Goal: Information Seeking & Learning: Find specific fact

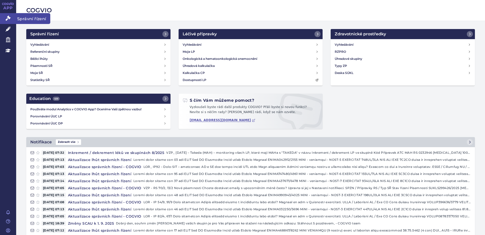
click at [32, 14] on span "Správní řízení" at bounding box center [33, 18] width 34 height 11
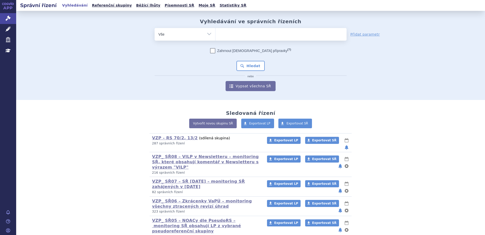
click at [217, 35] on ul at bounding box center [281, 33] width 131 height 11
click at [216, 35] on select at bounding box center [215, 34] width 0 height 13
type input "39"
type input "39d"
type input "39da"
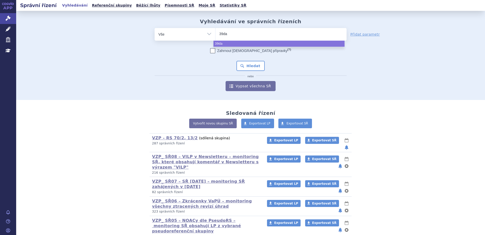
select select "39da"
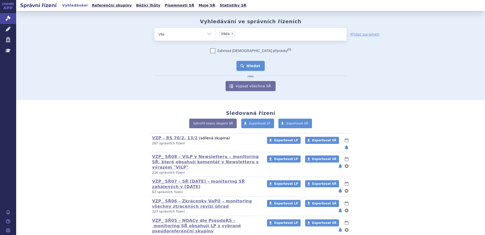
click at [246, 67] on button "Hledat" at bounding box center [251, 66] width 29 height 10
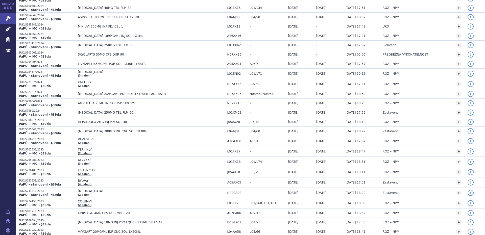
scroll to position [236, 0]
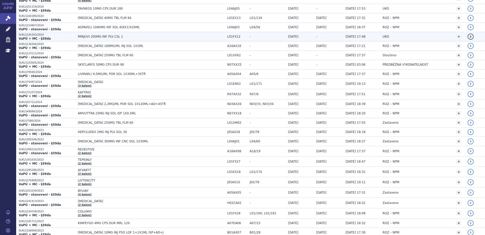
click at [468, 36] on link "detail" at bounding box center [471, 37] width 6 height 6
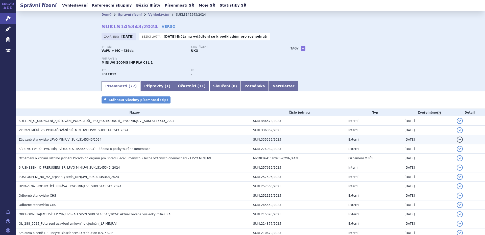
click at [71, 140] on span "Závazné stanovisko LPVO MINJUVI SUKLS145343/2024" at bounding box center [60, 140] width 83 height 4
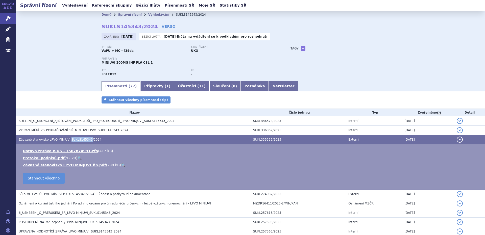
click at [71, 140] on span "Závazné stanovisko LPVO MINJUVI SUKLS145343/2024" at bounding box center [60, 140] width 83 height 4
click at [51, 164] on link "Závazné stanovisko LPVO MINJUVI_fin.pdf" at bounding box center [64, 165] width 83 height 4
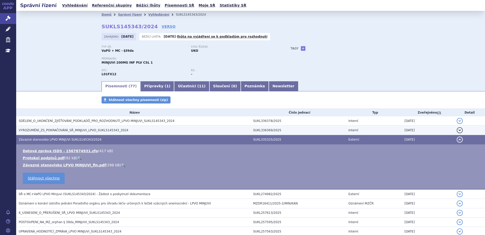
click at [64, 129] on span "VYROZUMĚNÍ_ZS_POKRAČOVÁNÍ_SŘ_MINJUVI_LPVO_SUKLS145343_2024" at bounding box center [74, 131] width 110 height 4
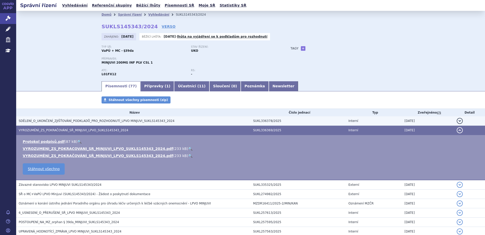
click at [67, 120] on span "SDĚLENÍ_O_UKONČENÍ_ZJIŠŤOVÁNÍ_PODKLADŮ_PRO_ROZHODNUTÍ_LPVO MINJUVI_SUKLS145343_…" at bounding box center [97, 121] width 156 height 4
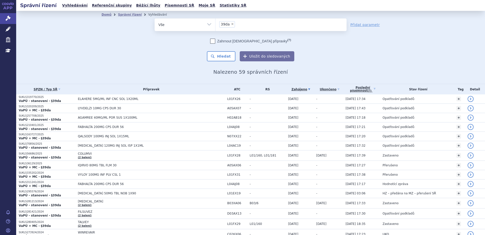
click at [207, 25] on select "Vše Spisová značka Typ SŘ Přípravek/SUKL kód Účastník/Držitel" at bounding box center [185, 23] width 61 height 11
select select "filter-product"
click at [155, 18] on select "Vše Spisová značka Typ SŘ Přípravek/SUKL kód Účastník/Držitel" at bounding box center [185, 23] width 61 height 11
click at [216, 26] on ul at bounding box center [281, 23] width 131 height 11
click at [216, 26] on select at bounding box center [215, 24] width 0 height 13
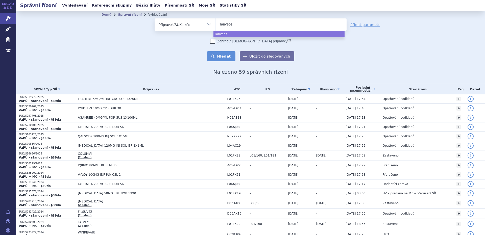
type input "Tanveos"
select select "Tanveos"
drag, startPoint x: 227, startPoint y: 57, endPoint x: 224, endPoint y: 58, distance: 2.9
click at [226, 58] on button "Hledat" at bounding box center [221, 56] width 29 height 10
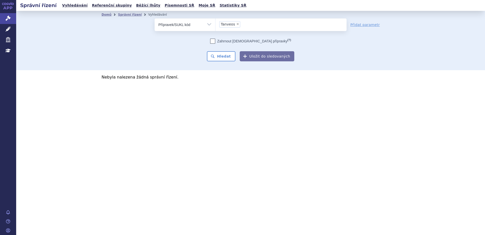
click at [236, 24] on span "×" at bounding box center [237, 23] width 3 height 3
click at [216, 24] on select "Tanveos" at bounding box center [215, 24] width 0 height 13
select select
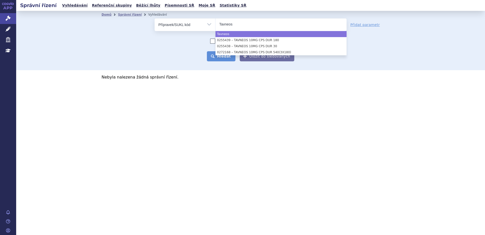
type input "Tavneos"
select select "Tavneos"
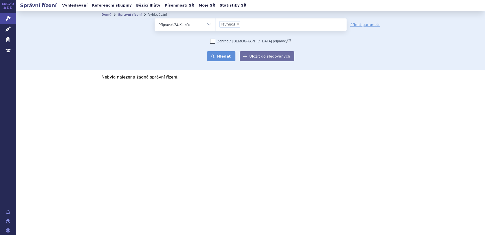
click at [223, 57] on button "Hledat" at bounding box center [221, 56] width 29 height 10
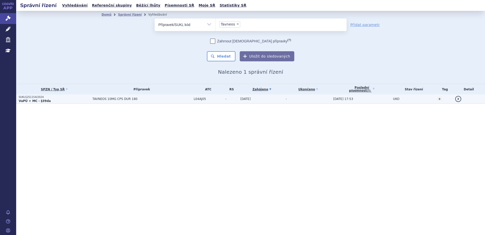
click at [33, 101] on strong "VaPÚ + MC - §39da" at bounding box center [35, 101] width 32 height 4
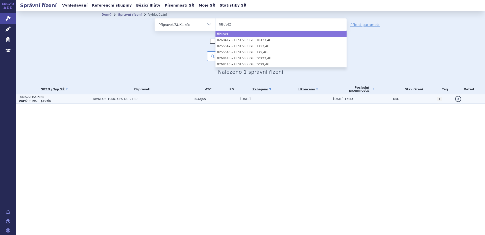
type input "filsuvez"
click at [34, 100] on strong "VaPÚ + MC - §39da" at bounding box center [35, 101] width 32 height 4
select select "filsuvez"
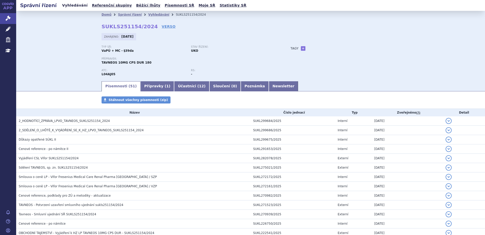
click at [73, 7] on link "Vyhledávání" at bounding box center [75, 5] width 29 height 7
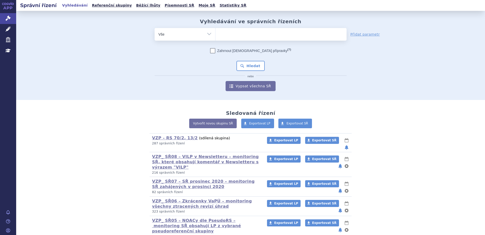
select select "filter-product"
click at [155, 28] on select "Vše Spisová značka Typ SŘ Přípravek/SUKL kód Účastník/Držitel" at bounding box center [185, 33] width 61 height 11
click at [219, 36] on input "search" at bounding box center [220, 34] width 3 height 6
type input "Filsuvez"
click at [247, 65] on button "Hledat" at bounding box center [251, 66] width 29 height 10
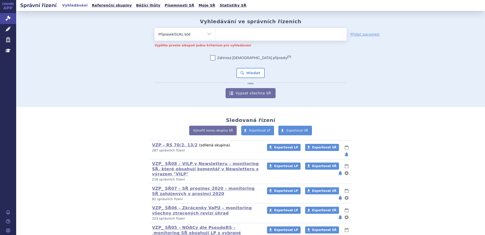
click at [207, 33] on select "Vše Spisová značka Typ SŘ Přípravek/SUKL kód Účastník/Držitel" at bounding box center [185, 33] width 61 height 11
select select "filter-all"
click at [155, 28] on select "Vše Spisová značka Typ SŘ Přípravek/SUKL kód Účastník/Držitel" at bounding box center [185, 33] width 61 height 11
click at [219, 33] on input "search" at bounding box center [220, 34] width 3 height 6
type input "39"
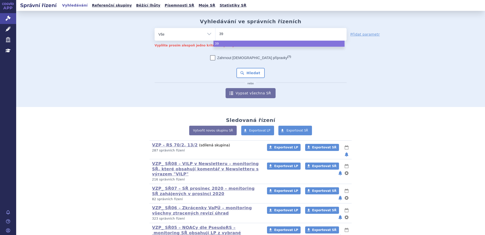
type input "39d"
type input "39da"
select select "39da"
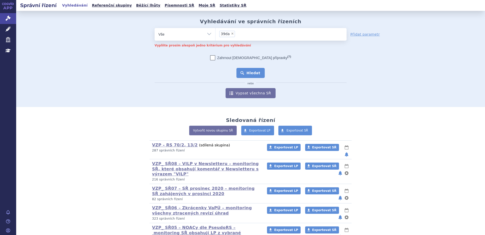
click at [248, 73] on button "Hledat" at bounding box center [251, 73] width 29 height 10
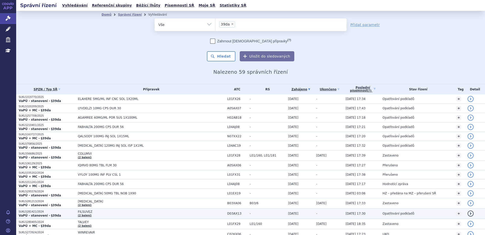
click at [395, 214] on span "Opatřování podkladů" at bounding box center [399, 214] width 32 height 4
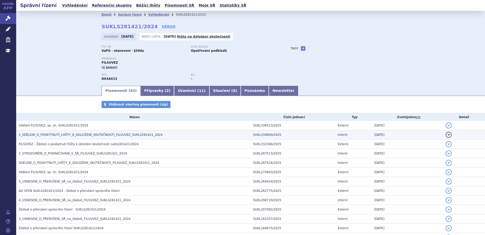
click at [75, 134] on span "2_SDĚLENÍ_O_POSKYTNUTÍ_LHŮTY_K_DOLOŽENÍ_SKUTEČNOSTI_FILSUVEZ_SUKLS281421_2024" at bounding box center [91, 135] width 144 height 4
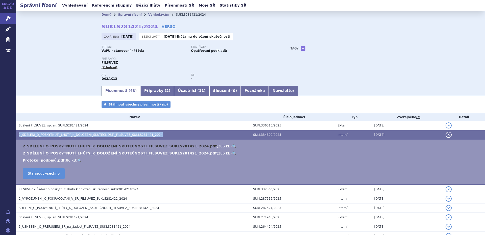
click at [73, 147] on link "2_SDELENI_O_POSKYTNUTI_LHUTY_K_DOLOZENI_SKUTECNOSTI_FILSUVEZ_SUKLS281421_2024.p…" at bounding box center [120, 146] width 194 height 4
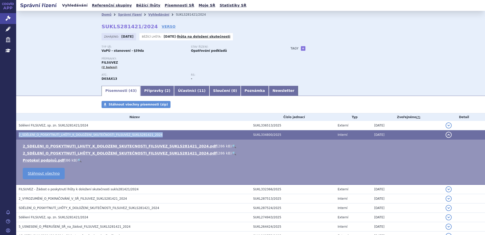
click at [76, 7] on link "Vyhledávání" at bounding box center [75, 5] width 29 height 7
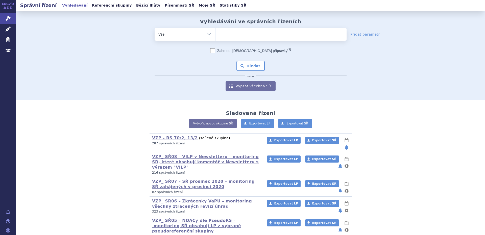
click at [208, 34] on select "Vše Spisová značka Typ SŘ Přípravek/SUKL kód Účastník/Držitel" at bounding box center [185, 33] width 61 height 11
select select "filter-product"
click at [155, 28] on select "Vše Spisová značka Typ SŘ Přípravek/SUKL kód Účastník/Držitel" at bounding box center [185, 33] width 61 height 11
click at [223, 35] on ul at bounding box center [281, 33] width 131 height 11
click at [216, 35] on select at bounding box center [215, 34] width 0 height 13
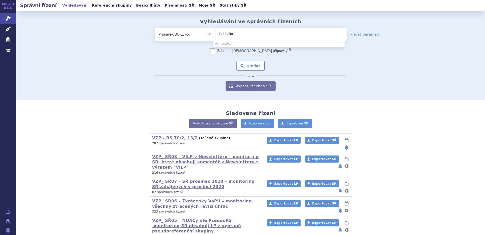
type input "Fabhalta"
click at [229, 42] on li "Vyhledávání…" at bounding box center [279, 44] width 131 height 6
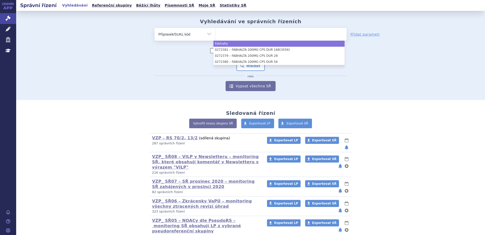
select select "Fabhalta"
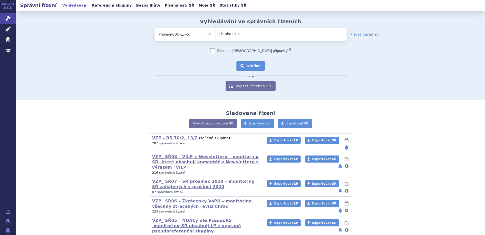
click at [249, 65] on button "Hledat" at bounding box center [251, 66] width 29 height 10
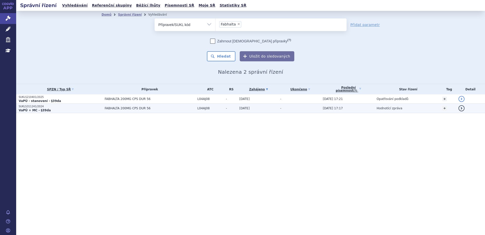
click at [35, 110] on strong "VaPÚ + MC - §39da" at bounding box center [35, 111] width 32 height 4
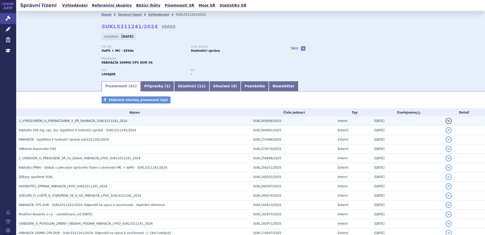
click at [73, 120] on span "2_VYROZUMĚNÍ_O_POKRAČOVÁNÍ_V_SŘ_FAHBALTA_SUKLS311241_2024" at bounding box center [73, 121] width 109 height 4
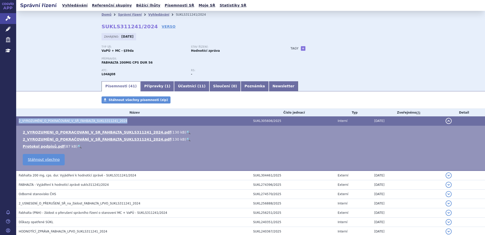
click at [73, 120] on span "2_VYROZUMĚNÍ_O_POKRAČOVÁNÍ_V_SŘ_FAHBALTA_SUKLS311241_2024" at bounding box center [73, 121] width 109 height 4
click at [66, 133] on link "2_VYROZUMENI_O_POKRACOVANI_V_SR_FAHBALTA_SUKLS311241_2024.pdf" at bounding box center [97, 132] width 148 height 4
click at [66, 132] on link "2_VYROZUMENI_O_POKRACOVANI_V_SR_FAHBALTA_SUKLS311241_2024.pdf" at bounding box center [97, 132] width 148 height 4
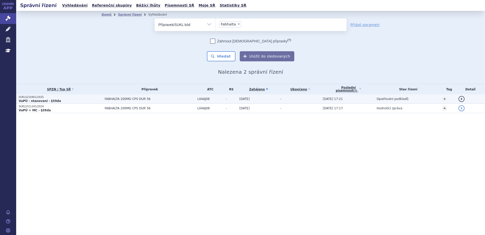
click at [38, 101] on strong "VaPÚ - stanovení - §39da" at bounding box center [40, 101] width 42 height 4
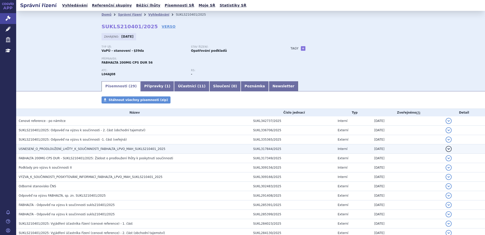
click at [52, 149] on span "USNESENÍ_O_PRODLOUŽENÍ_LHŮTY_K_SOUČINNOSTI_FABHALTA_LPVO_MAH_SUKLS210401_2025" at bounding box center [92, 149] width 147 height 4
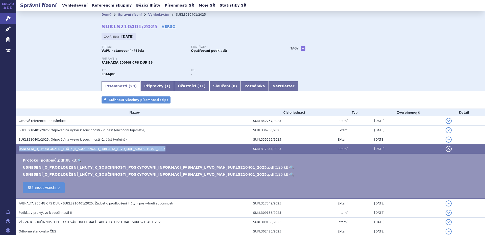
click at [52, 149] on span "USNESENÍ_O_PRODLOUŽENÍ_LHŮTY_K_SOUČINNOSTI_FABHALTA_LPVO_MAH_SUKLS210401_2025" at bounding box center [92, 149] width 147 height 4
click at [52, 166] on link "USNESENI_O_PRODLOUZENI_LHUTY_K_SOUCINNOSTI_POSKYTOVANI_INFORMACI_FABHALTA_LPVO_…" at bounding box center [149, 168] width 252 height 4
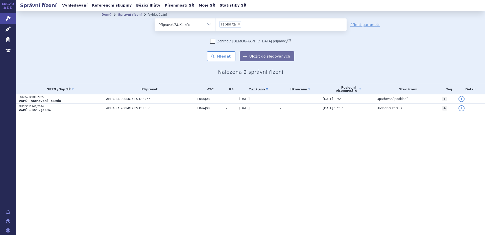
click at [237, 24] on span "×" at bounding box center [238, 23] width 3 height 3
click at [216, 24] on select "Fabhalta" at bounding box center [215, 24] width 0 height 13
select select
click at [210, 24] on select "Vše Spisová značka Typ SŘ Přípravek/SUKL kód Účastník/Držitel" at bounding box center [185, 23] width 61 height 11
click at [155, 18] on select "Vše Spisová značka Typ SŘ Přípravek/SUKL kód Účastník/Držitel" at bounding box center [185, 23] width 61 height 11
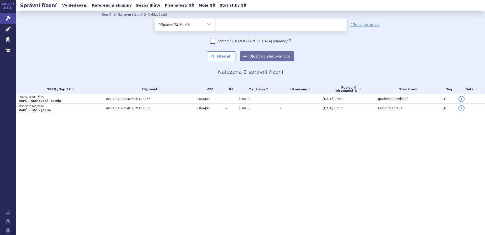
click at [227, 22] on ul at bounding box center [281, 23] width 131 height 11
click at [216, 22] on select at bounding box center [215, 24] width 0 height 13
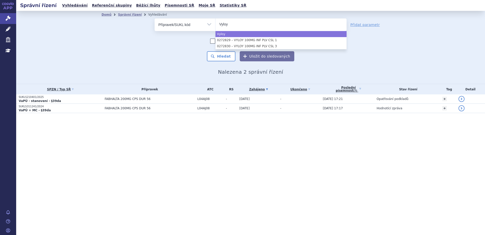
type input "Vyloy"
select select "Vyloy"
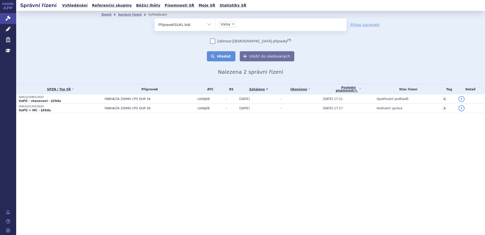
click at [223, 55] on button "Hledat" at bounding box center [221, 56] width 29 height 10
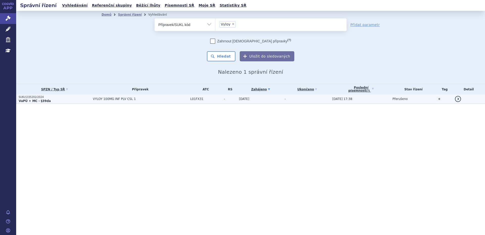
click at [40, 101] on strong "VaPÚ + MC - §39da" at bounding box center [35, 101] width 32 height 4
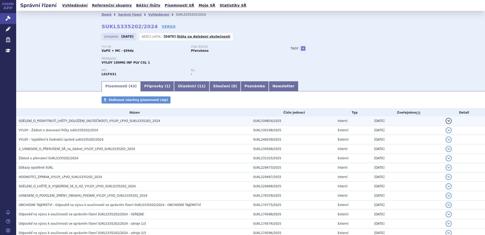
click at [60, 121] on span "SDĚLENÍ_O_POSKYTNUTÍ_LHŮTY_DOLOŽENÍ_SKUTEČNOSTI_VYLOY_LPVO_SUKLS335202_2024" at bounding box center [90, 121] width 142 height 4
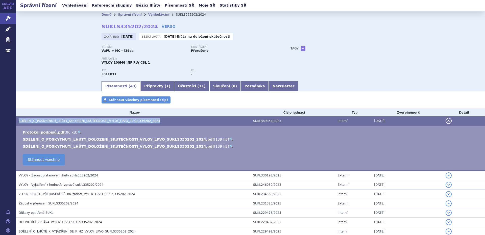
click at [60, 121] on span "SDĚLENÍ_O_POSKYTNUTÍ_LHŮTY_DOLOŽENÍ_SKUTEČNOSTI_VYLOY_LPVO_SUKLS335202_2024" at bounding box center [90, 121] width 142 height 4
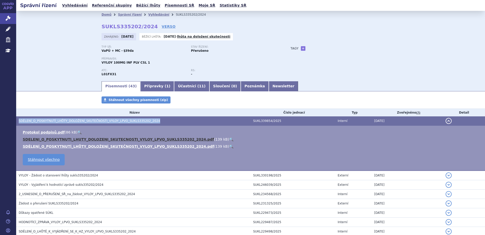
click at [59, 140] on link "SDELENI_O_POSKYTNUTI_LHUTY_DOLOZENI_SKUTECNOSTI_VYLOY_LPVO_SUKLS335202_2024.pdf" at bounding box center [118, 140] width 191 height 4
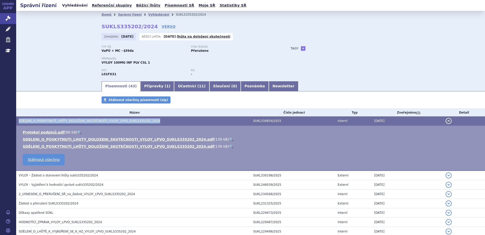
click at [75, 6] on link "Vyhledávání" at bounding box center [75, 5] width 29 height 7
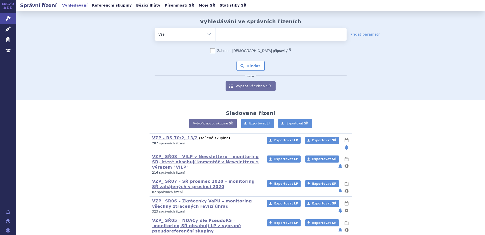
select select "filter-product"
click at [155, 28] on select "Vše Spisová značka Typ SŘ Přípravek/SUKL kód Účastník/Držitel" at bounding box center [185, 33] width 61 height 11
click at [221, 36] on ul at bounding box center [281, 33] width 131 height 11
click at [216, 36] on select at bounding box center [215, 34] width 0 height 13
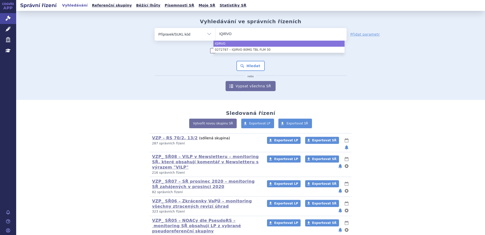
type input "IQIRVO"
select select "IQIRVO"
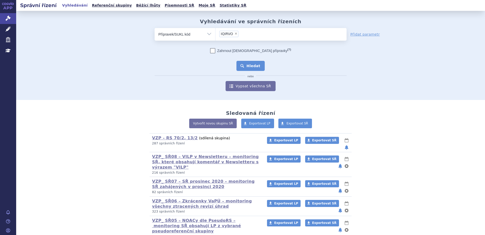
click at [252, 65] on button "Hledat" at bounding box center [251, 66] width 29 height 10
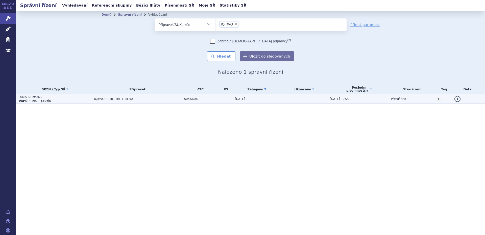
click at [32, 101] on strong "VaPÚ + MC - §39da" at bounding box center [35, 101] width 32 height 4
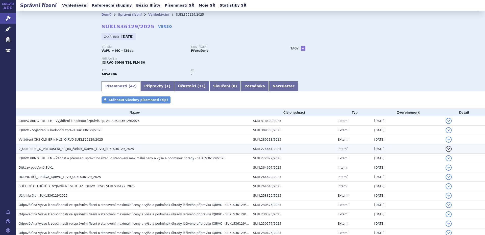
click at [47, 149] on span "2_USNESENÍ_O_PŘERUŠENÍ_SŘ_na_žádost_IQIRVO_LPVO_SUKLS36129_2025" at bounding box center [77, 149] width 116 height 4
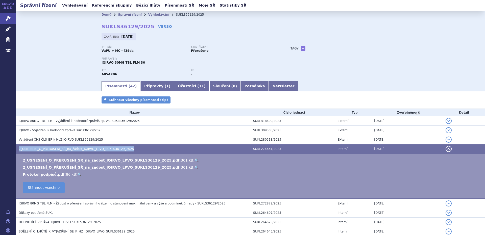
click at [47, 149] on span "2_USNESENÍ_O_PŘERUŠENÍ_SŘ_na_žádost_IQIRVO_LPVO_SUKLS36129_2025" at bounding box center [77, 149] width 116 height 4
click at [56, 162] on link "2_USNESENI_O_PRERUSENI_SR_na_zadost_IQIRVO_LPVO_SUKLS36129_2025.pdf" at bounding box center [101, 160] width 157 height 4
click at [77, 4] on link "Vyhledávání" at bounding box center [75, 5] width 29 height 7
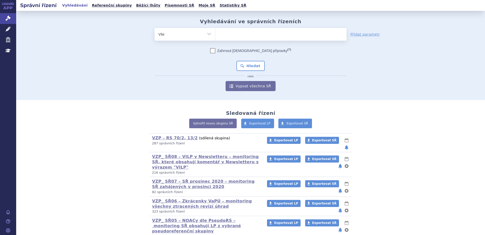
click at [208, 35] on select "Vše Spisová značka Typ SŘ Přípravek/SUKL kód Účastník/Držitel" at bounding box center [185, 33] width 61 height 11
select select "filter-product"
click at [155, 28] on select "Vše Spisová značka Typ SŘ Přípravek/SUKL kód Účastník/Držitel" at bounding box center [185, 33] width 61 height 11
click at [222, 34] on ul at bounding box center [281, 33] width 131 height 11
click at [216, 34] on select at bounding box center [215, 34] width 0 height 13
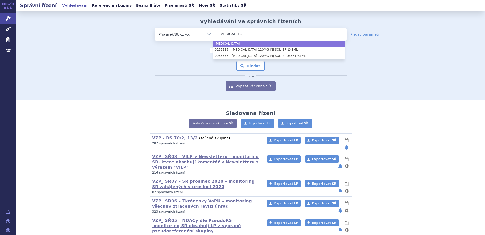
type input "[MEDICAL_DATA]"
select select "[MEDICAL_DATA]"
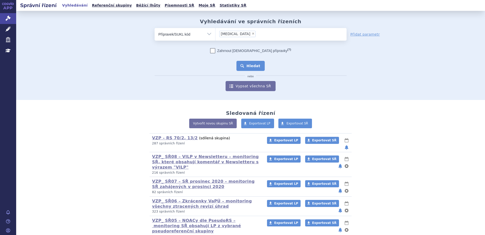
click at [245, 65] on button "Hledat" at bounding box center [251, 66] width 29 height 10
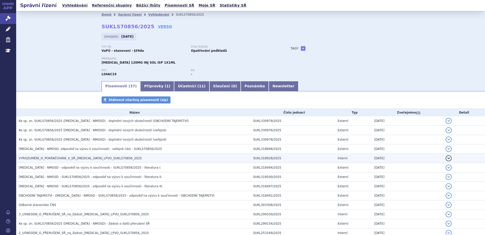
click at [63, 157] on span "VYROZUMĚNÍ_O_POKRAČOVÁNÍ_V_SŘ_ENSPRYNG_LPVO_SUKLS70856_2025" at bounding box center [80, 159] width 123 height 4
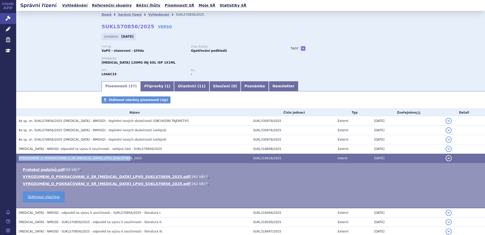
click at [63, 157] on span "VYROZUMĚNÍ_O_POKRAČOVÁNÍ_V_SŘ_ENSPRYNG_LPVO_SUKLS70856_2025" at bounding box center [80, 159] width 123 height 4
click at [58, 176] on link "VYROZUMENI_O_POKRACOVANI_V_SR_ENSPRYNG_LPVO_SUKLS70856_2025.pdf" at bounding box center [106, 177] width 167 height 4
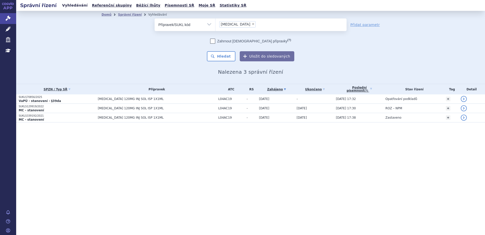
click at [74, 5] on link "Vyhledávání" at bounding box center [75, 5] width 29 height 7
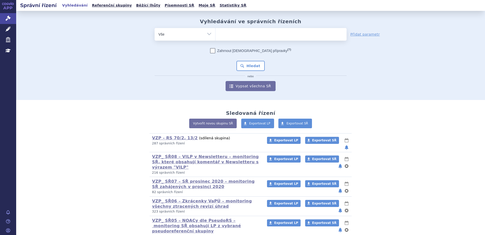
select select "filter-product"
click at [155, 28] on select "Vše Spisová značka Typ SŘ Přípravek/SUKL kód Účastník/Držitel" at bounding box center [185, 33] width 61 height 11
click at [219, 33] on input "search" at bounding box center [220, 34] width 3 height 6
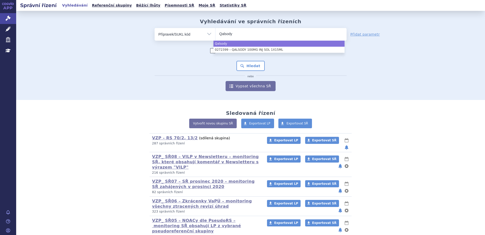
type input "Qalsody"
select select "Qalsody"
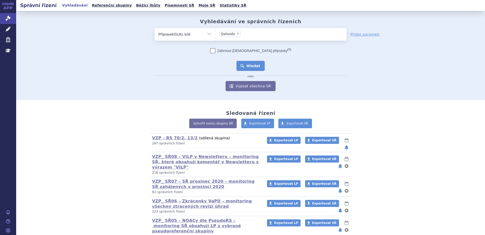
click at [247, 64] on button "Hledat" at bounding box center [251, 66] width 29 height 10
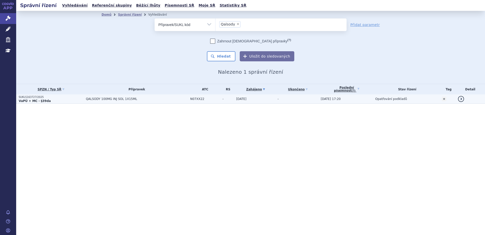
click at [30, 102] on strong "VaPÚ + MC - §39da" at bounding box center [35, 101] width 32 height 4
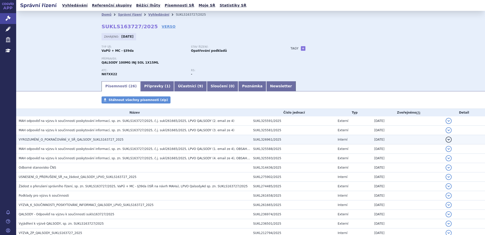
click at [62, 139] on span "VYROZUMĚNÍ_O_POKRAČOVÁNÍ_V_SŘ_QALSODY_SUKLS163727_2025" at bounding box center [71, 140] width 105 height 4
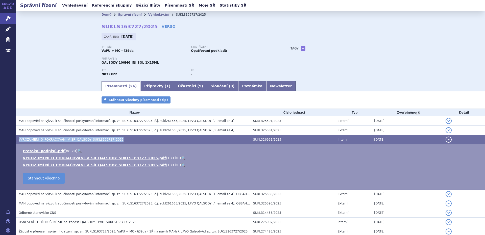
click at [62, 139] on span "VYROZUMĚNÍ_O_POKRAČOVÁNÍ_V_SŘ_QALSODY_SUKLS163727_2025" at bounding box center [71, 140] width 105 height 4
click at [59, 159] on link "VYROZUMENI_O_POKRACOVANI_V_SR_QALSODY_SUKLS163727_2025.pdf" at bounding box center [94, 158] width 143 height 4
click at [76, 4] on link "Vyhledávání" at bounding box center [75, 5] width 29 height 7
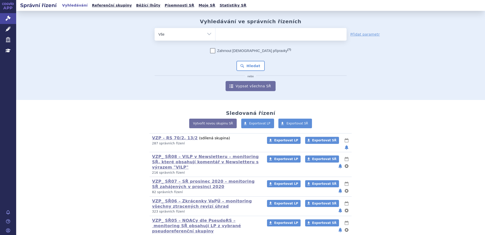
select select "filter-product"
click at [155, 28] on select "Vše Spisová značka Typ SŘ Přípravek/SUKL kód Účastník/Držitel" at bounding box center [185, 33] width 61 height 11
click at [227, 36] on ul at bounding box center [281, 33] width 131 height 11
click at [216, 36] on select at bounding box center [215, 34] width 0 height 13
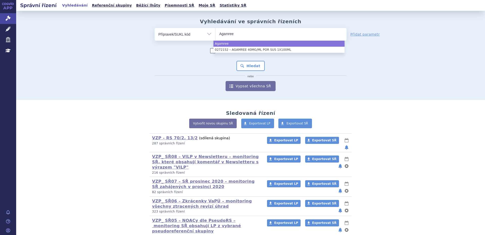
type input "Agamree"
select select "Agamree"
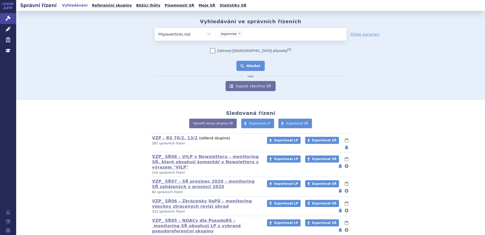
click at [250, 66] on button "Hledat" at bounding box center [251, 66] width 29 height 10
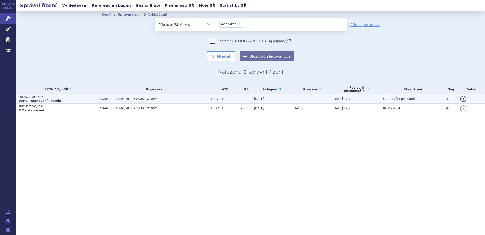
click at [47, 101] on strong "VaPÚ - stanovení - §39da" at bounding box center [40, 101] width 42 height 4
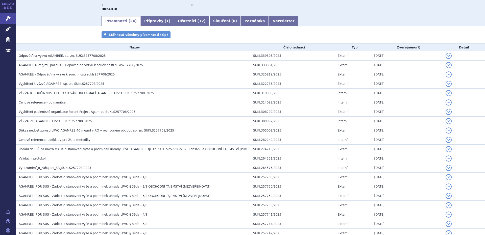
scroll to position [55, 0]
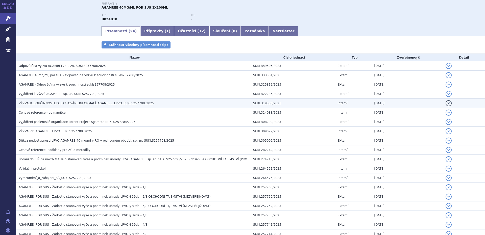
click at [89, 103] on span "VÝZVA_K_SOUČINNOSTI_POSKYTOVÁNÍ_INFORMACÍ_AGAMREE_LPVO_SUKLS257708_2025" at bounding box center [86, 104] width 135 height 4
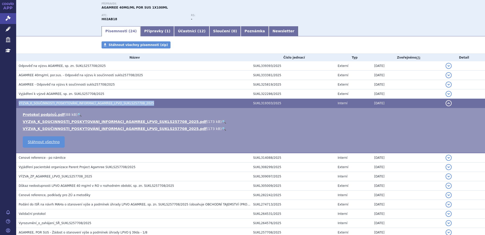
click at [89, 103] on span "VÝZVA_K_SOUČINNOSTI_POSKYTOVÁNÍ_INFORMACÍ_AGAMREE_LPVO_SUKLS257708_2025" at bounding box center [86, 104] width 135 height 4
click at [70, 122] on link "VYZVA_K_SOUCINNOSTI_POSKYTOVANI_INFORMACI_AGAMREE_LPVO_SUKLS257708_2025.pdf" at bounding box center [115, 122] width 184 height 4
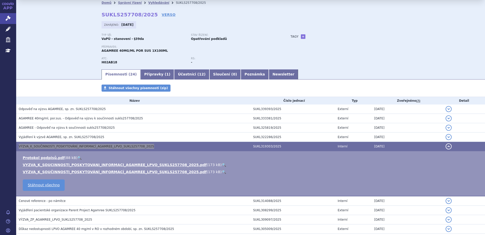
scroll to position [0, 0]
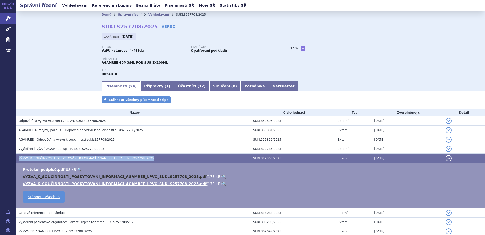
click at [75, 175] on link "VYZVA_K_SOUCINNOSTI_POSKYTOVANI_INFORMACI_AGAMREE_LPVO_SUKLS257708_2025.pdf" at bounding box center [115, 177] width 184 height 4
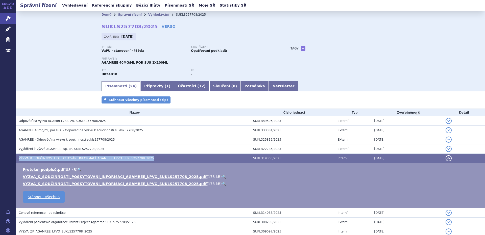
click at [77, 5] on link "Vyhledávání" at bounding box center [75, 5] width 29 height 7
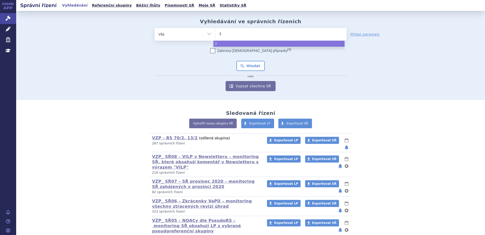
type input "39"
type input "39d"
type input "39da"
select select "39da"
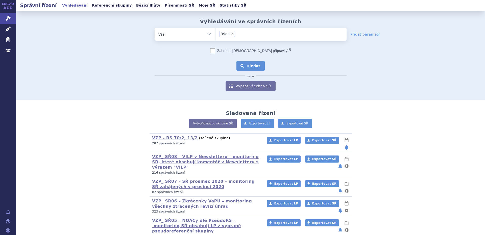
click at [245, 64] on button "Hledat" at bounding box center [251, 66] width 29 height 10
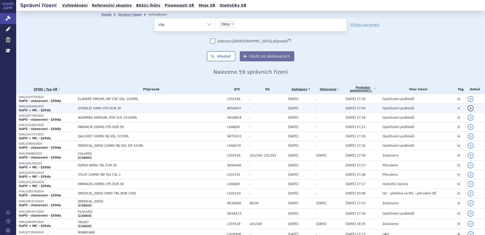
click at [106, 109] on span "LYVDELZI 10MG CPS DUR 30" at bounding box center [141, 109] width 126 height 4
click at [106, 108] on span "LYVDELZI 10MG CPS DUR 30" at bounding box center [141, 109] width 126 height 4
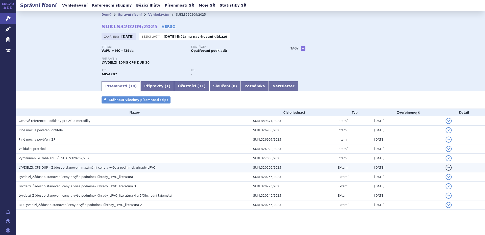
click at [80, 167] on span "LYVDELZI, CPS DUR - Žádost o stanovení maximální ceny a výše a podmínek úhrady …" at bounding box center [87, 168] width 137 height 4
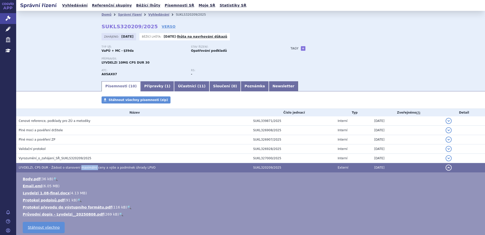
click at [80, 167] on span "LYVDELZI, CPS DUR - Žádost o stanovení maximální ceny a výše a podmínek úhrady …" at bounding box center [87, 168] width 137 height 4
click at [50, 193] on link "Lyvdelzi 1.08-final.docx" at bounding box center [46, 193] width 47 height 4
click at [46, 193] on link "Lyvdelzi 1.08-final.docx" at bounding box center [46, 193] width 47 height 4
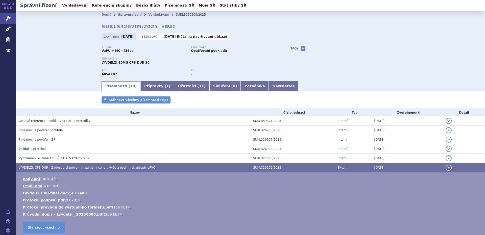
click at [28, 167] on span "LYVDELZI, CPS DUR - Žádost o stanovení maximální ceny a výše a podmínek úhrady …" at bounding box center [87, 168] width 137 height 4
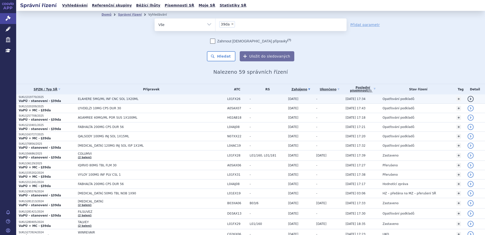
click at [97, 99] on span "ELAHERE 5MG/ML INF CNC SOL 1X20ML" at bounding box center [141, 99] width 126 height 4
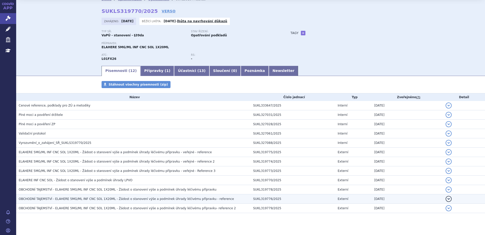
scroll to position [24, 0]
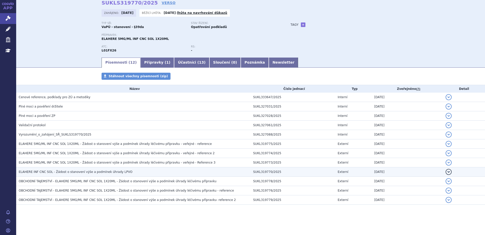
click at [102, 172] on span "ELAHERE INF CNC SOL - Žádost o stanovení výše a podmínek úhrady LPVO" at bounding box center [76, 172] width 114 height 4
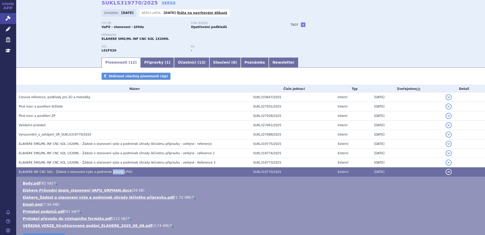
click at [102, 172] on span "ELAHERE INF CNC SOL - Žádost o stanovení výše a podmínek úhrady LPVO" at bounding box center [76, 172] width 114 height 4
click at [75, 226] on link "VEŘEJNÁ VERZE_Strukturované podání_ELAHERE_2025_08_08.pdf" at bounding box center [88, 226] width 130 height 4
